Goal: Find specific page/section: Find specific page/section

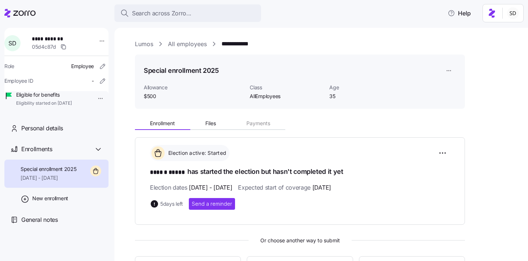
scroll to position [116, 0]
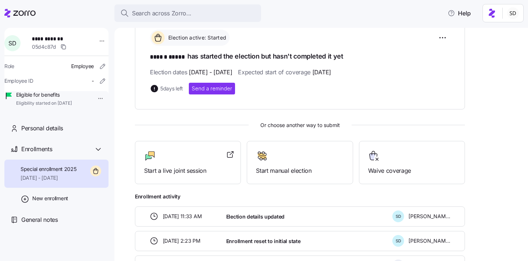
click at [7, 15] on icon at bounding box center [7, 13] width 6 height 8
